Goal: Transaction & Acquisition: Obtain resource

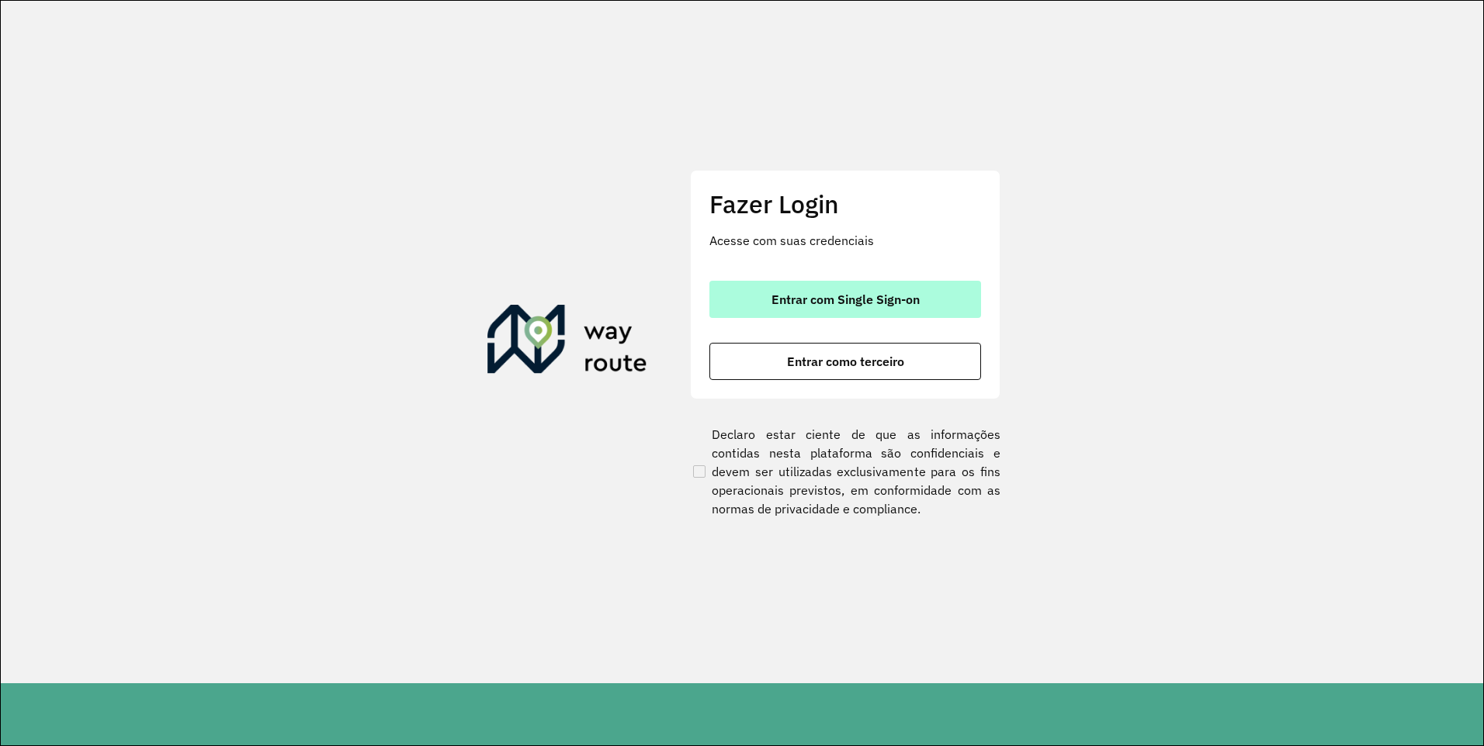
click at [823, 293] on span "Entrar com Single Sign-on" at bounding box center [845, 299] width 148 height 12
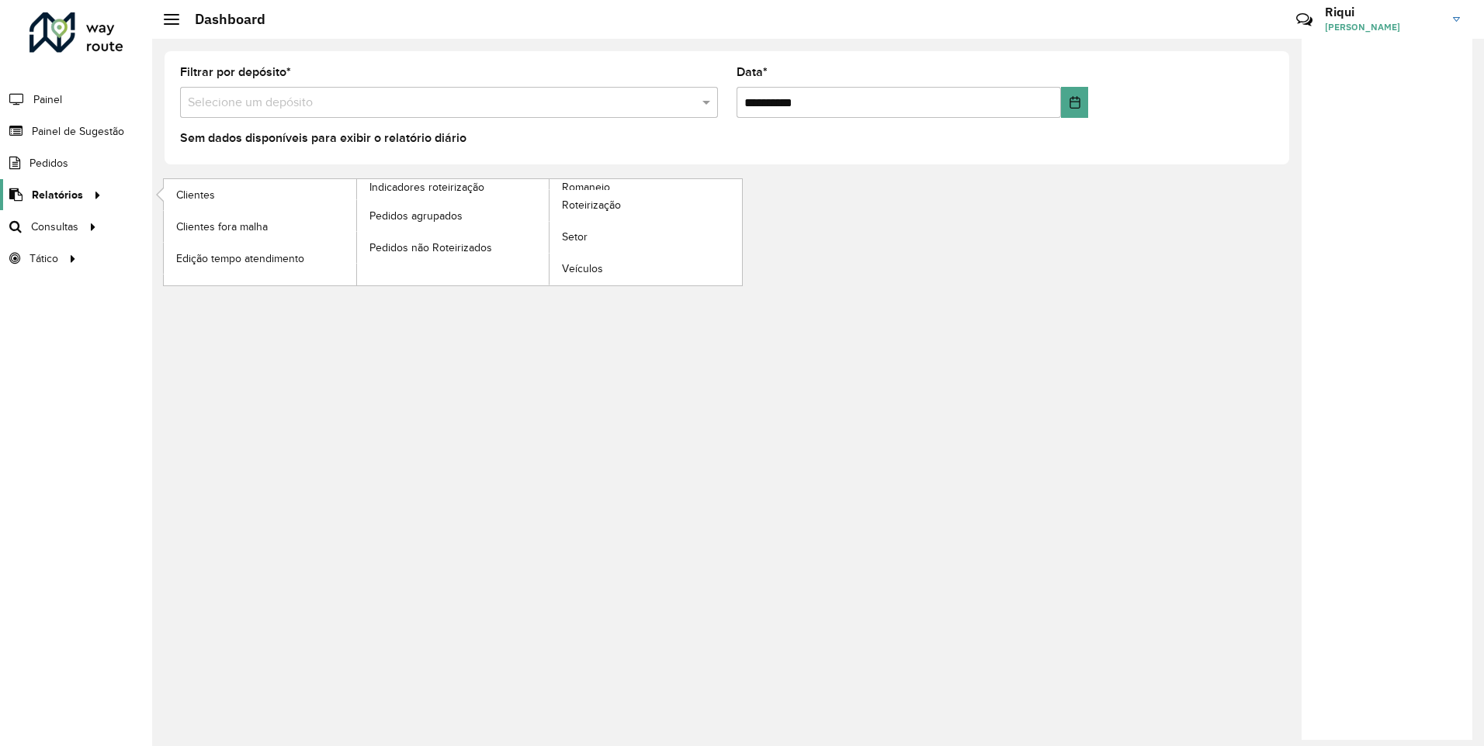
click at [70, 194] on span "Relatórios" at bounding box center [57, 195] width 51 height 16
click at [600, 206] on span "Roteirização" at bounding box center [593, 205] width 63 height 16
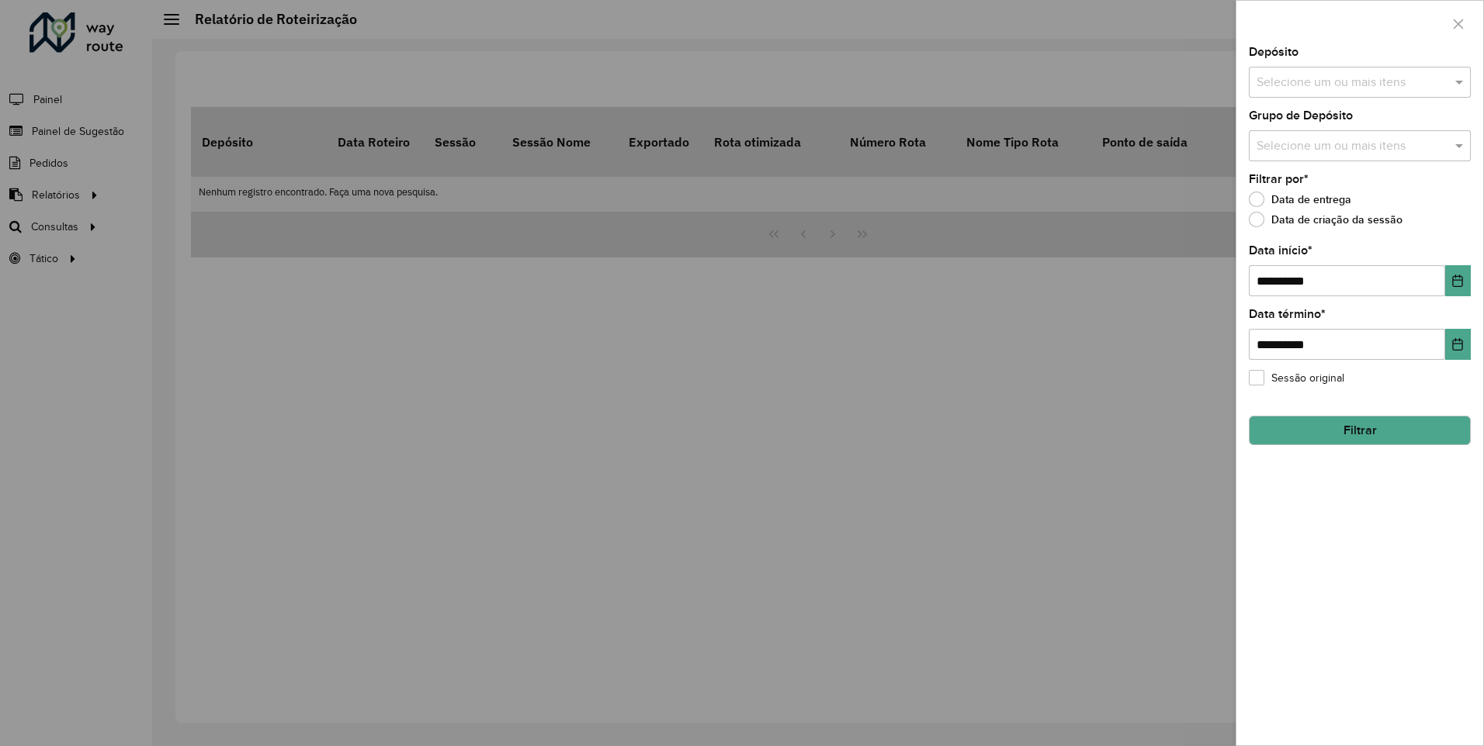
click at [1301, 74] on input "text" at bounding box center [1351, 83] width 199 height 19
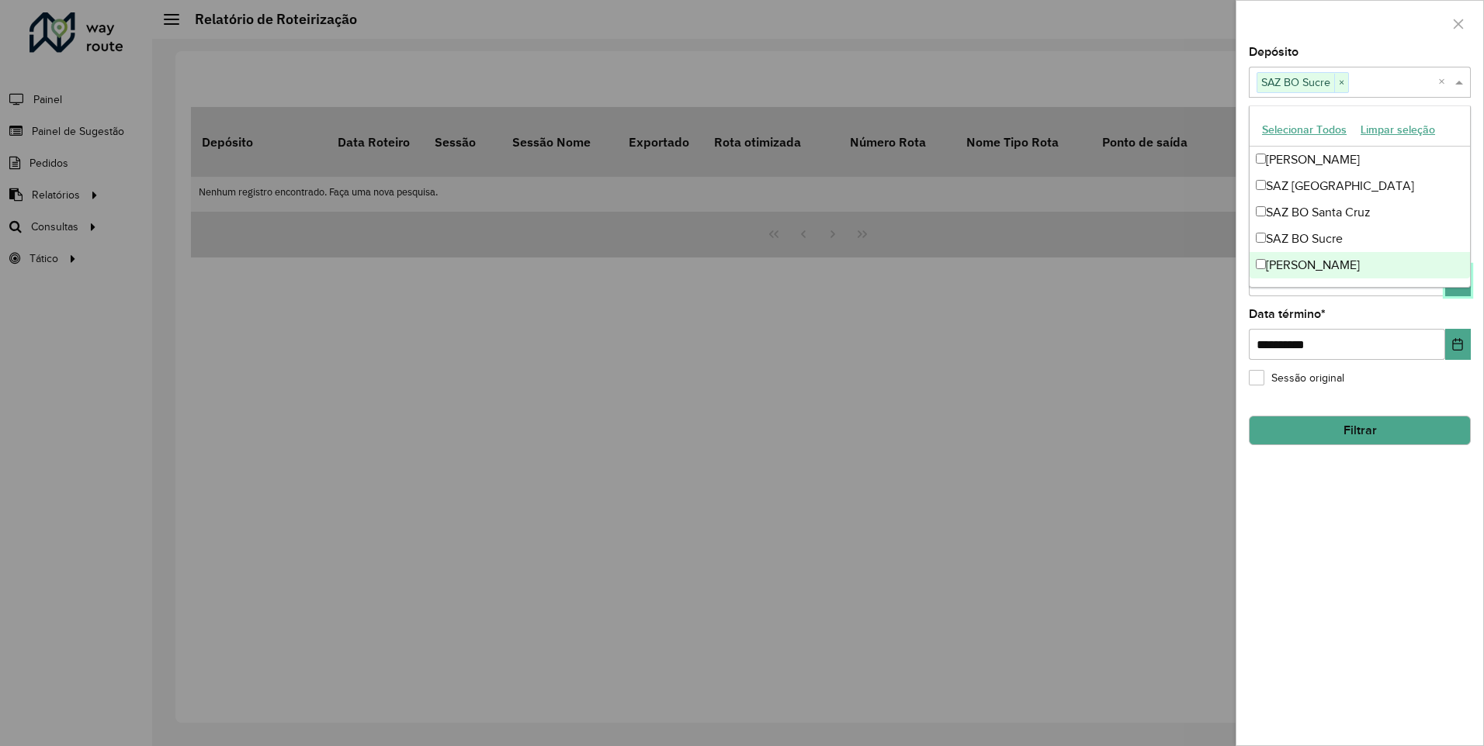
click at [1460, 290] on button "Choose Date" at bounding box center [1458, 280] width 26 height 31
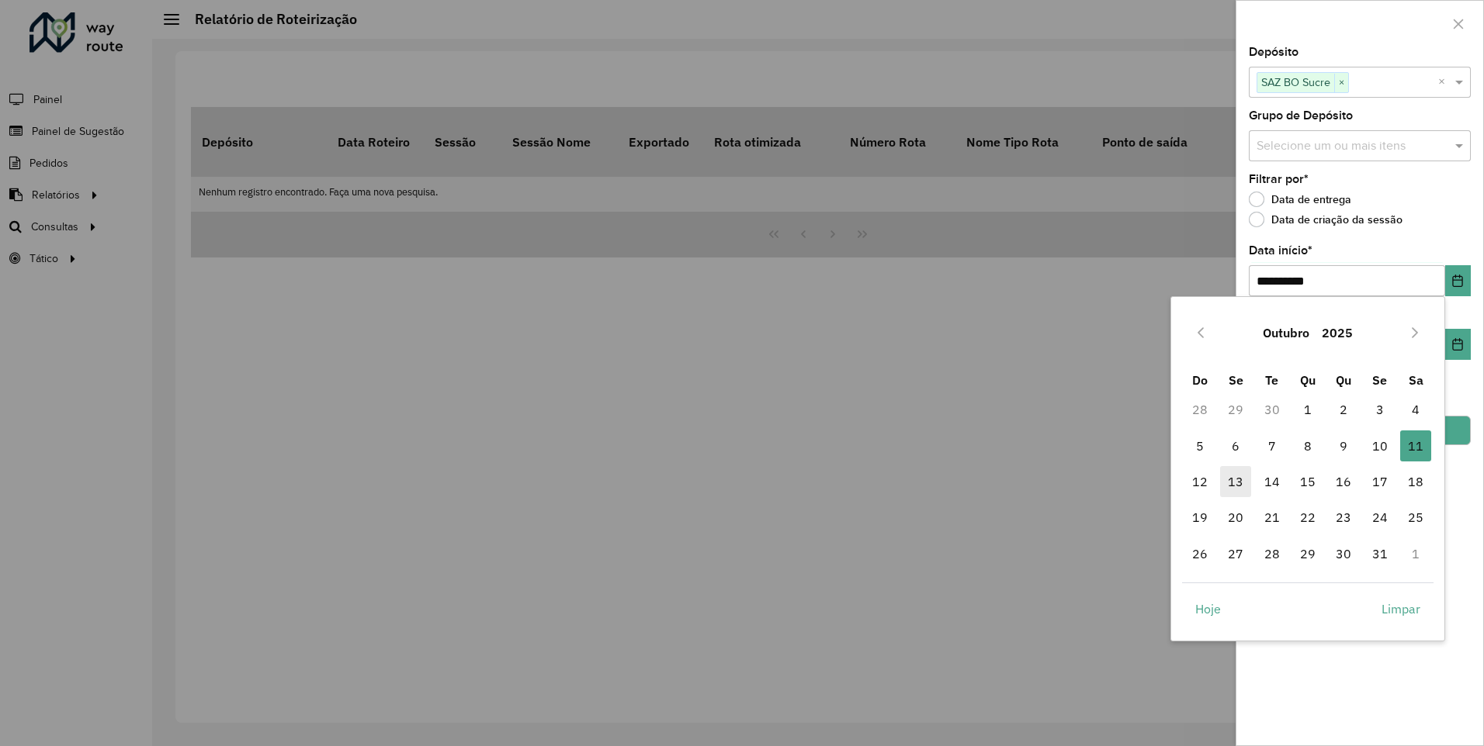
click at [1232, 477] on span "13" at bounding box center [1235, 481] width 31 height 31
type input "**********"
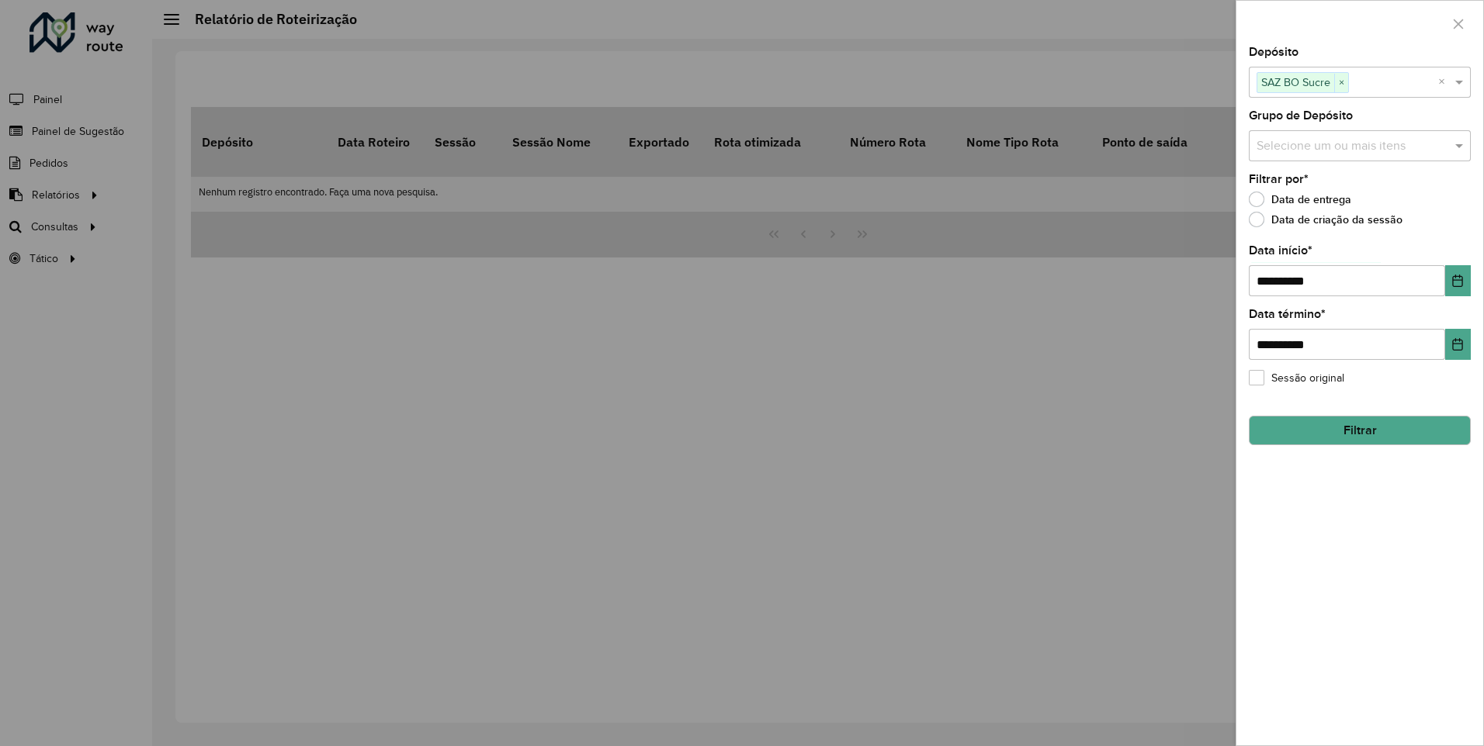
click at [1363, 431] on button "Filtrar" at bounding box center [1360, 430] width 222 height 29
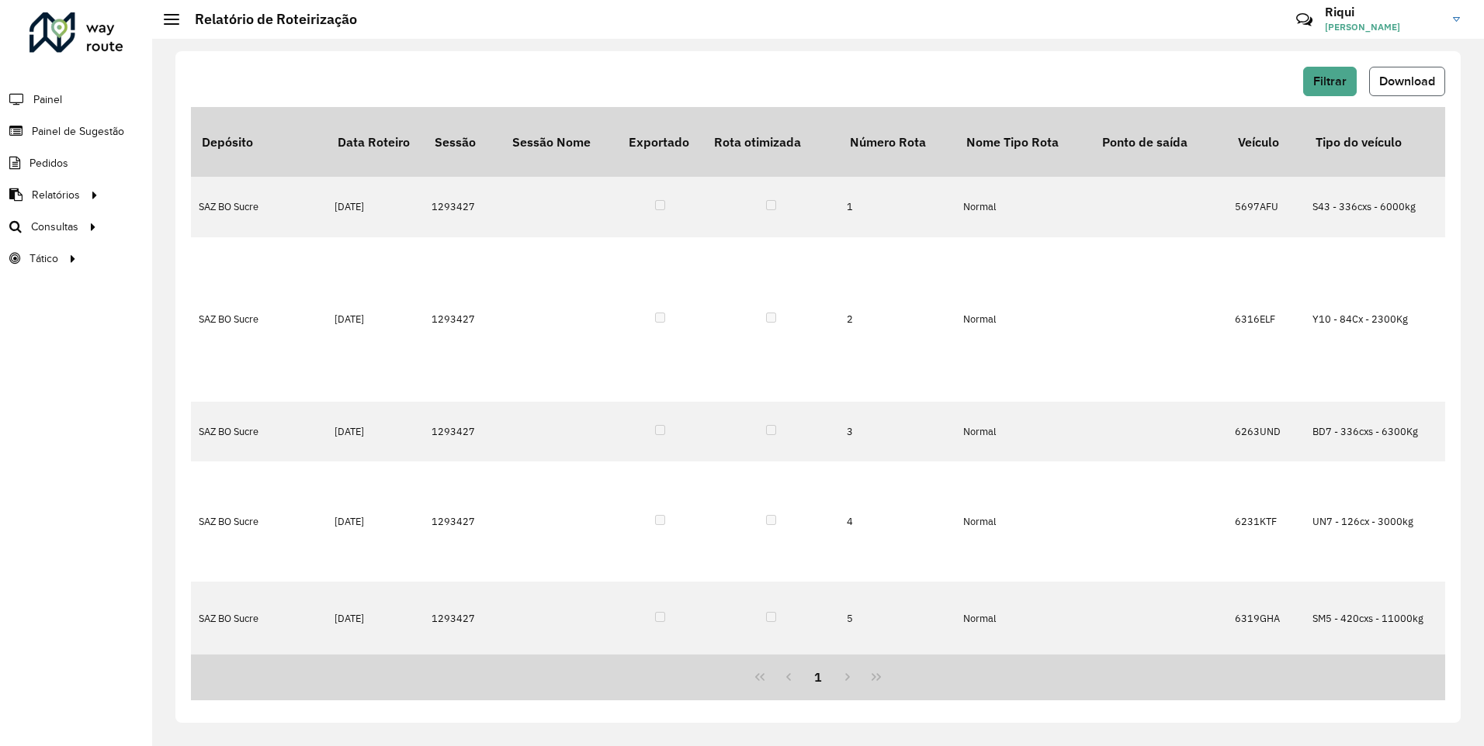
click at [1400, 81] on span "Download" at bounding box center [1407, 80] width 56 height 13
